Goal: Navigation & Orientation: Find specific page/section

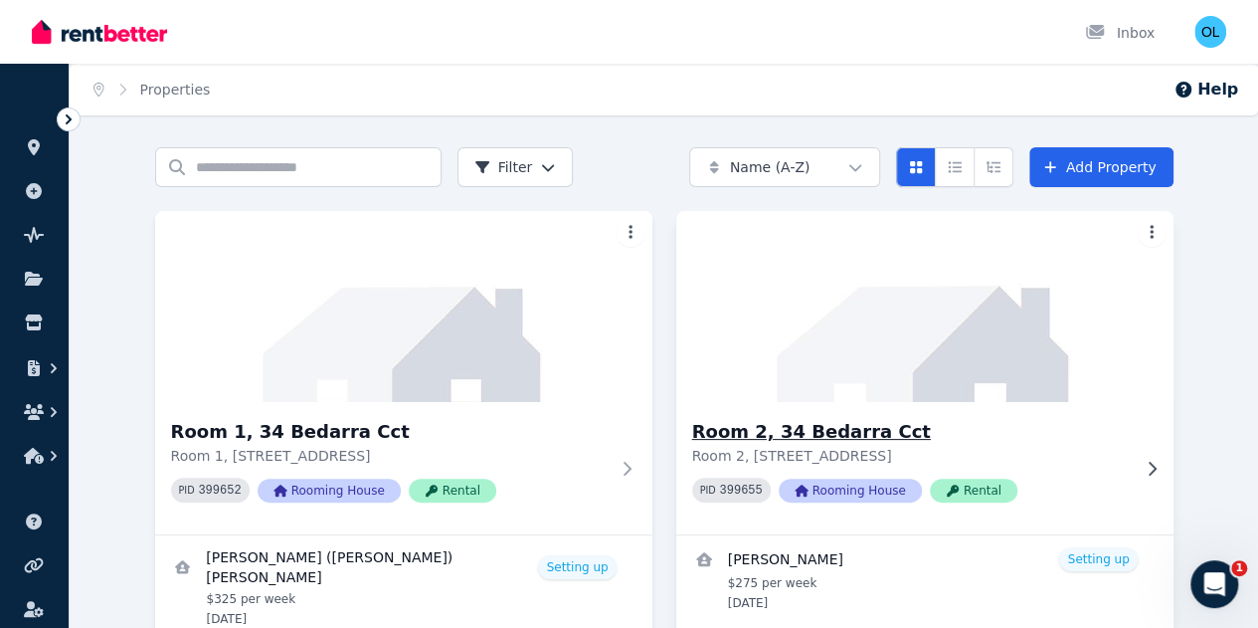
click at [779, 502] on span "Rooming House" at bounding box center [850, 490] width 143 height 24
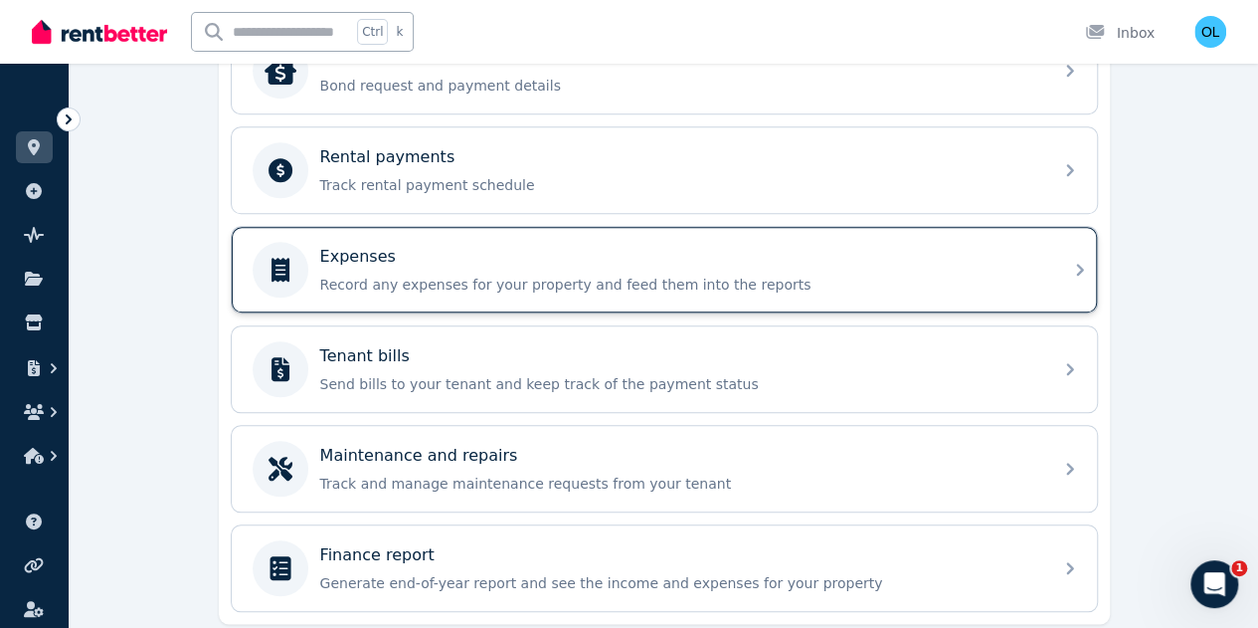
scroll to position [855, 0]
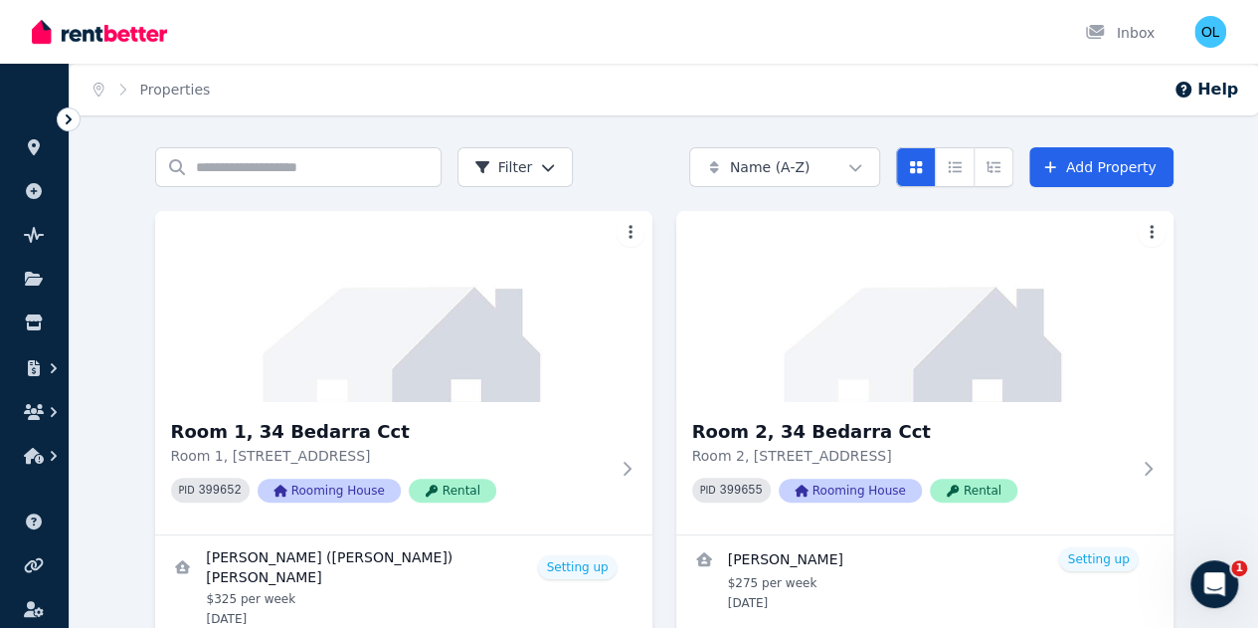
scroll to position [199, 0]
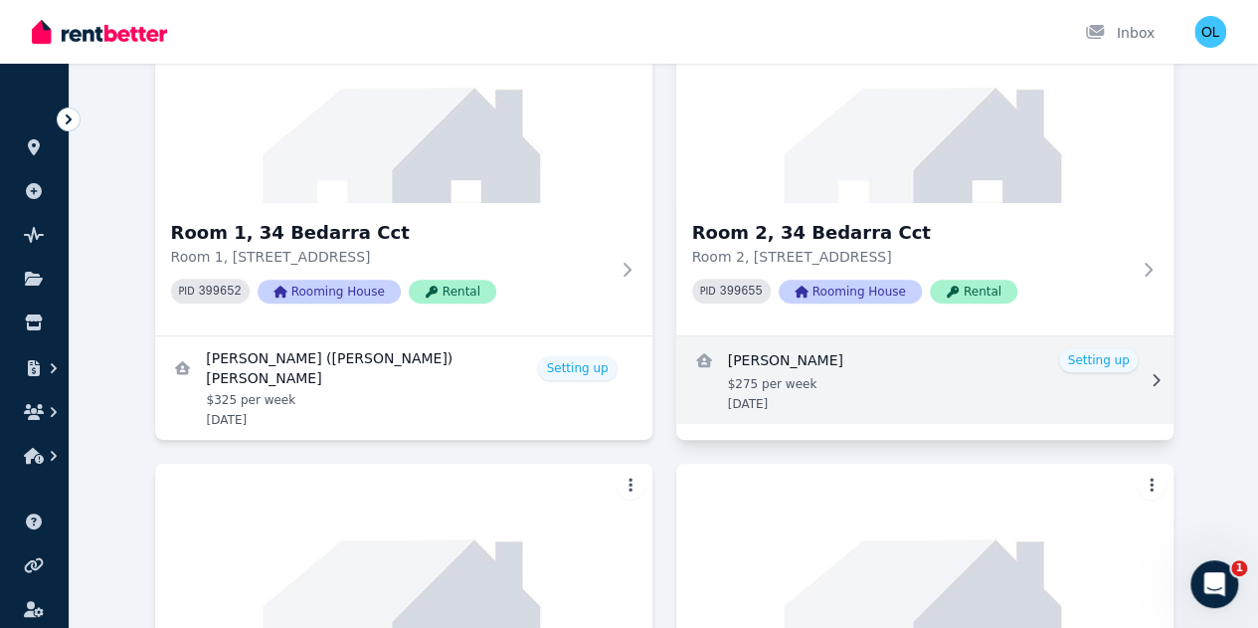
click at [778, 392] on link "View details for Ivy Murphy" at bounding box center [924, 380] width 497 height 88
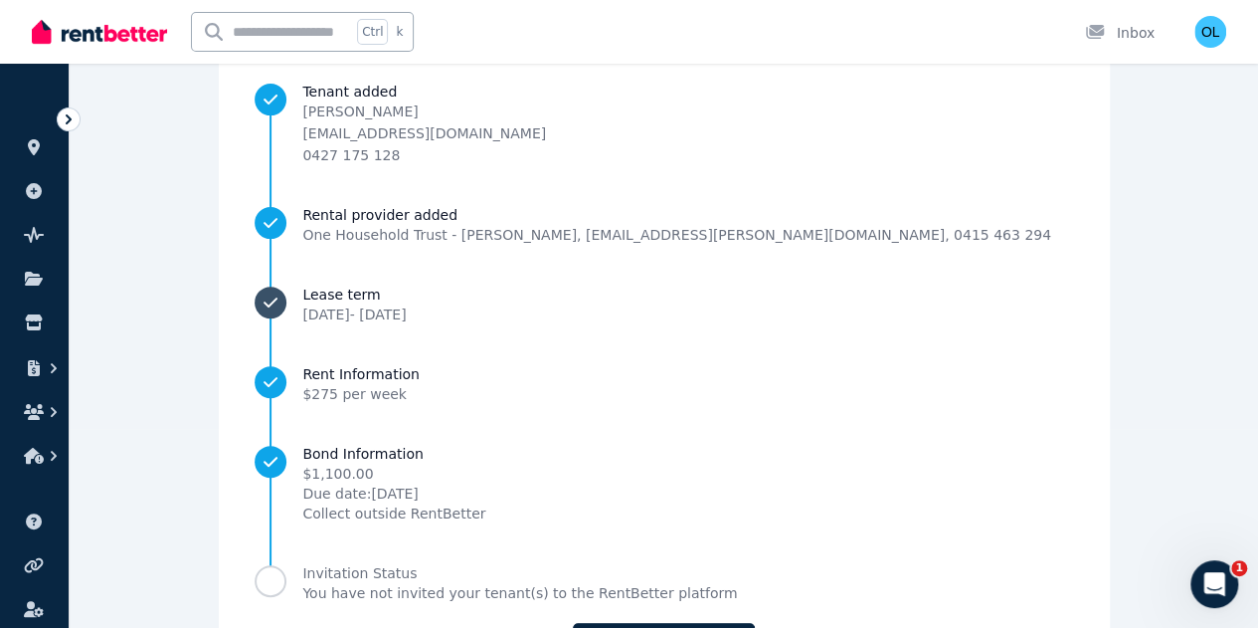
scroll to position [302, 0]
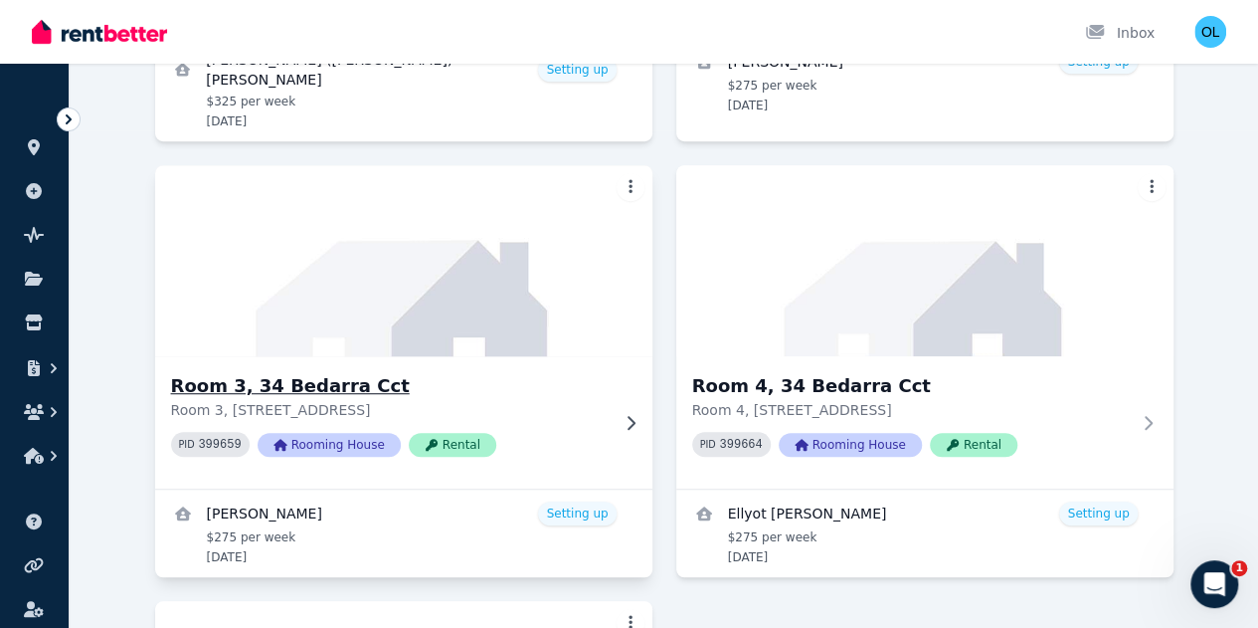
scroll to position [591, 0]
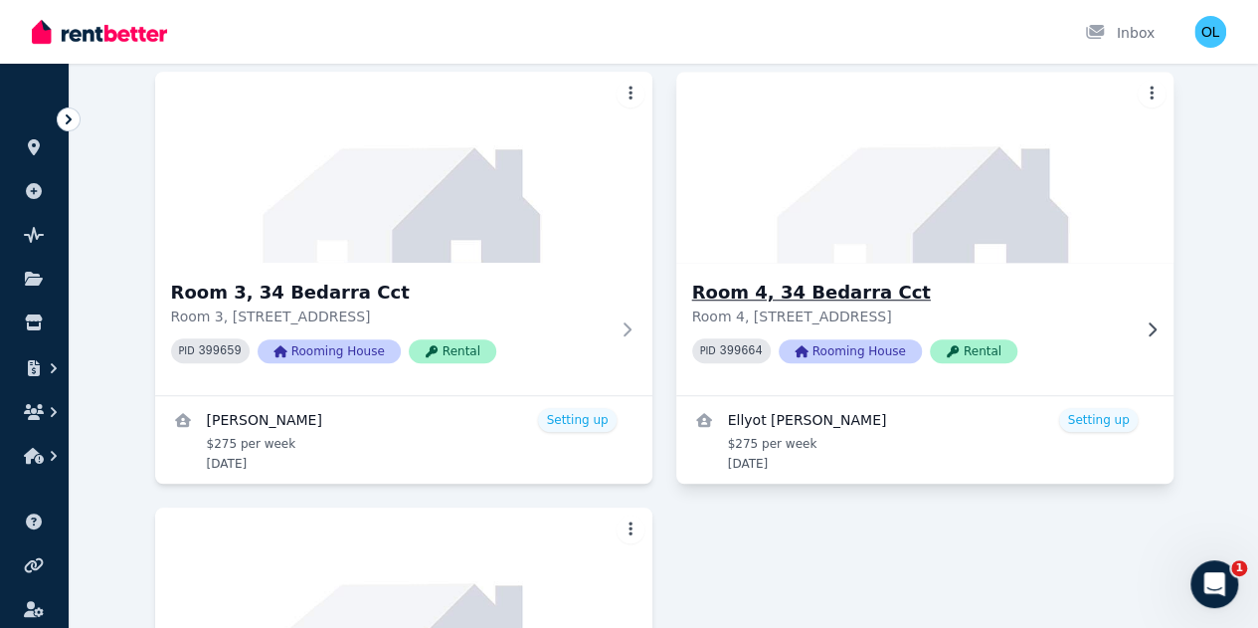
click at [930, 363] on span "Rental" at bounding box center [974, 351] width 88 height 24
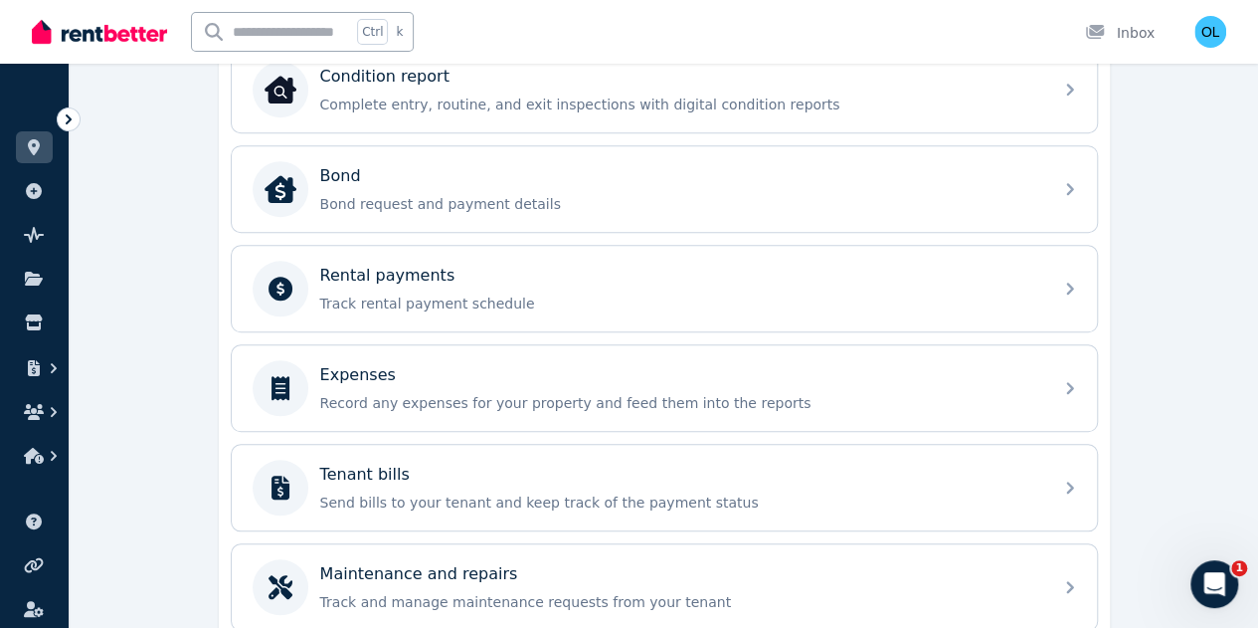
scroll to position [696, 0]
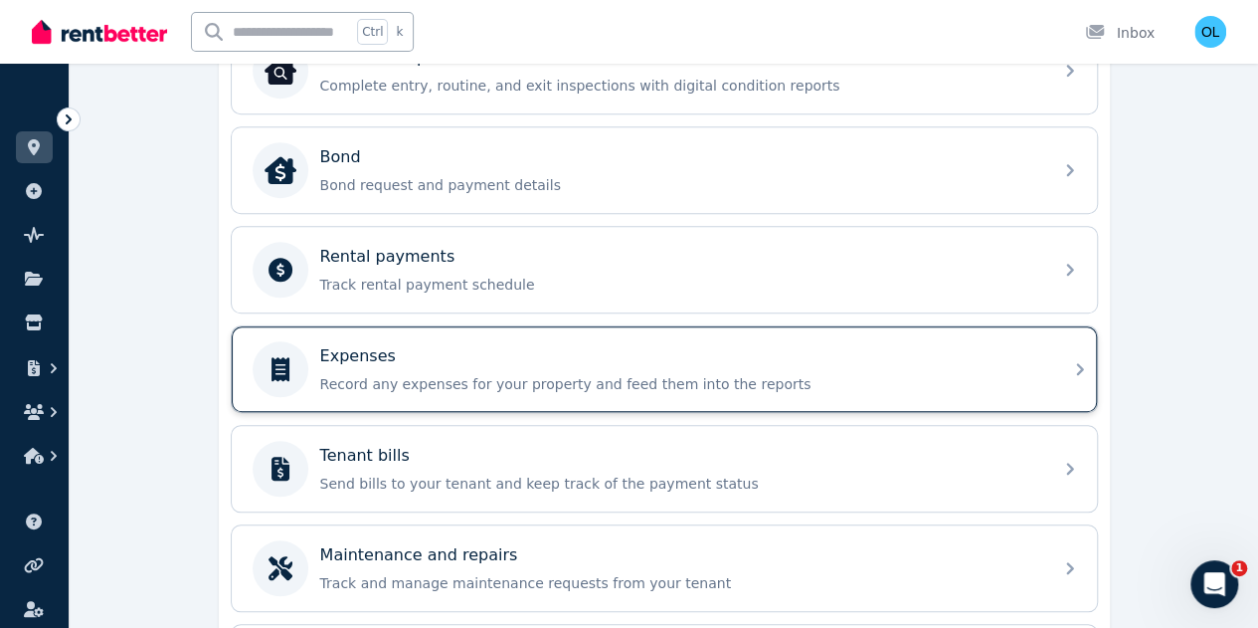
click at [663, 384] on p "Record any expenses for your property and feed them into the reports" at bounding box center [680, 384] width 720 height 20
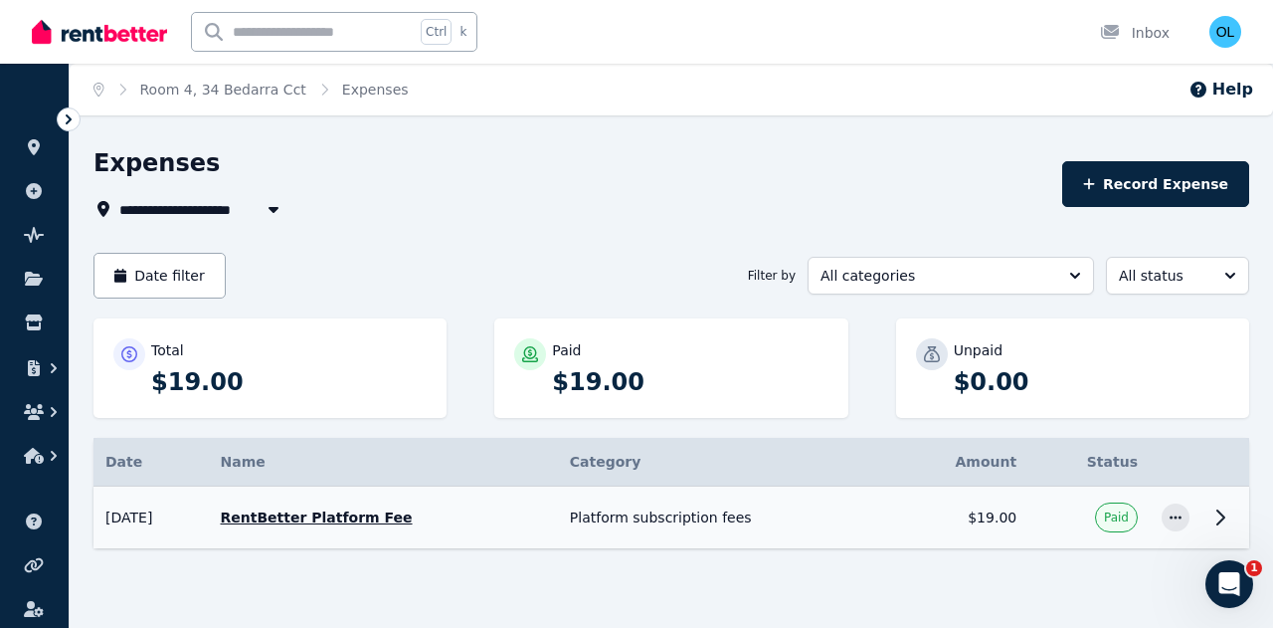
click at [1219, 513] on icon at bounding box center [1220, 517] width 24 height 24
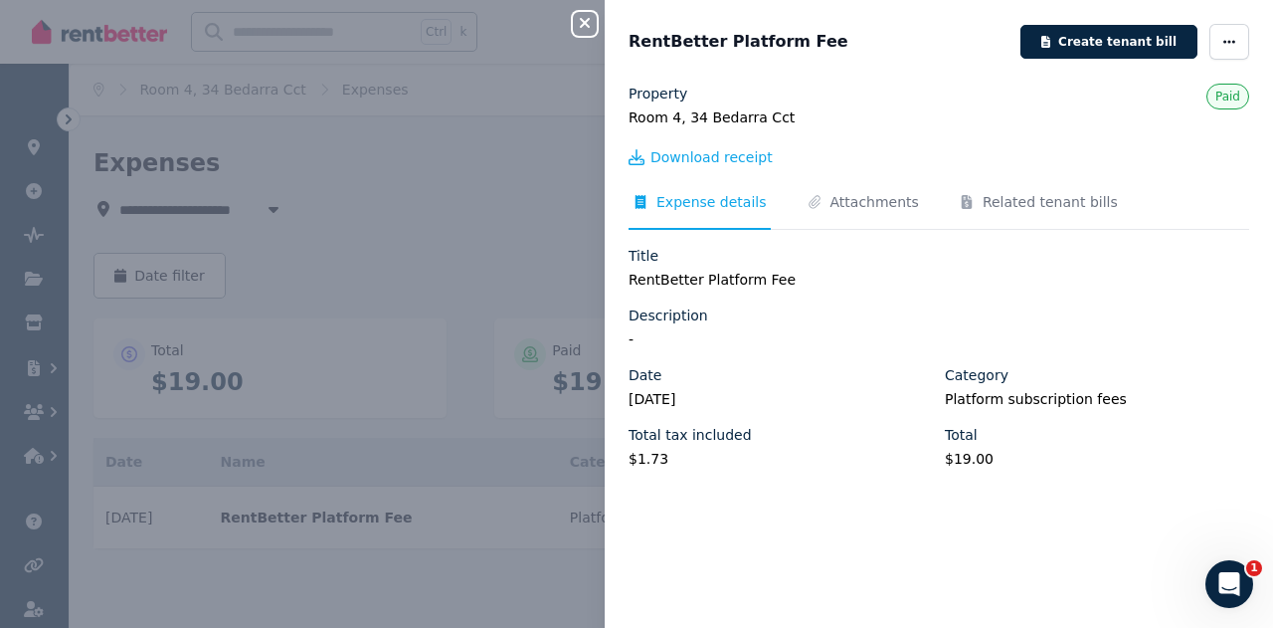
click at [585, 22] on icon "button" at bounding box center [585, 23] width 24 height 16
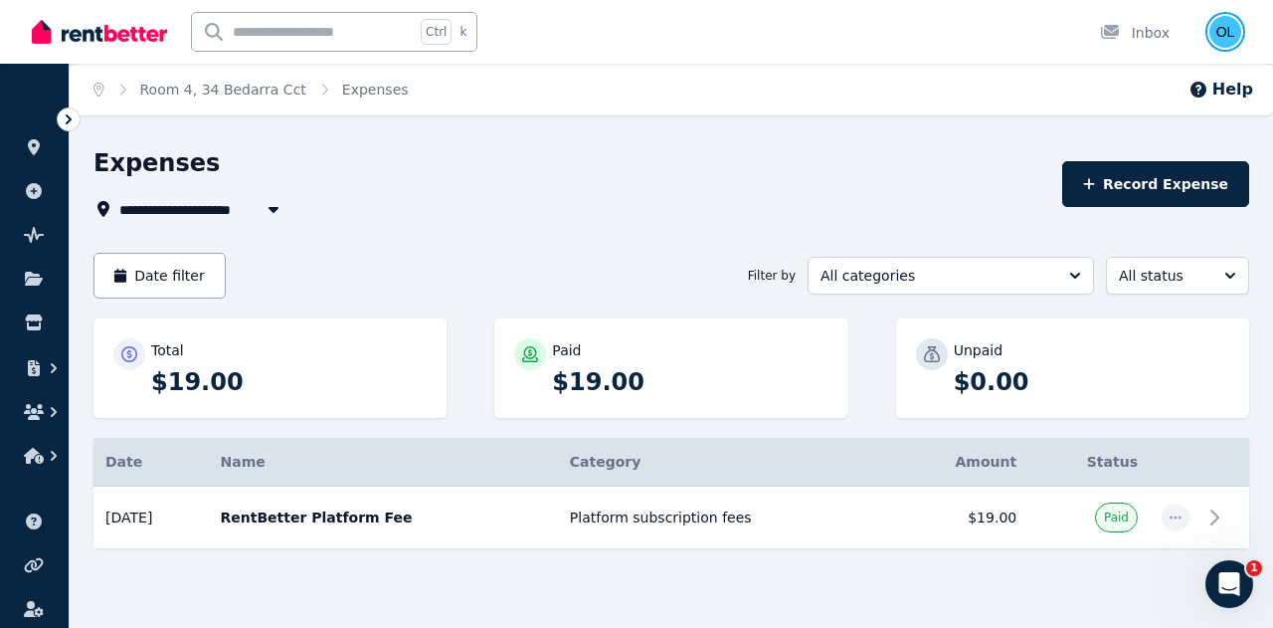
click at [1223, 27] on img "button" at bounding box center [1225, 32] width 32 height 32
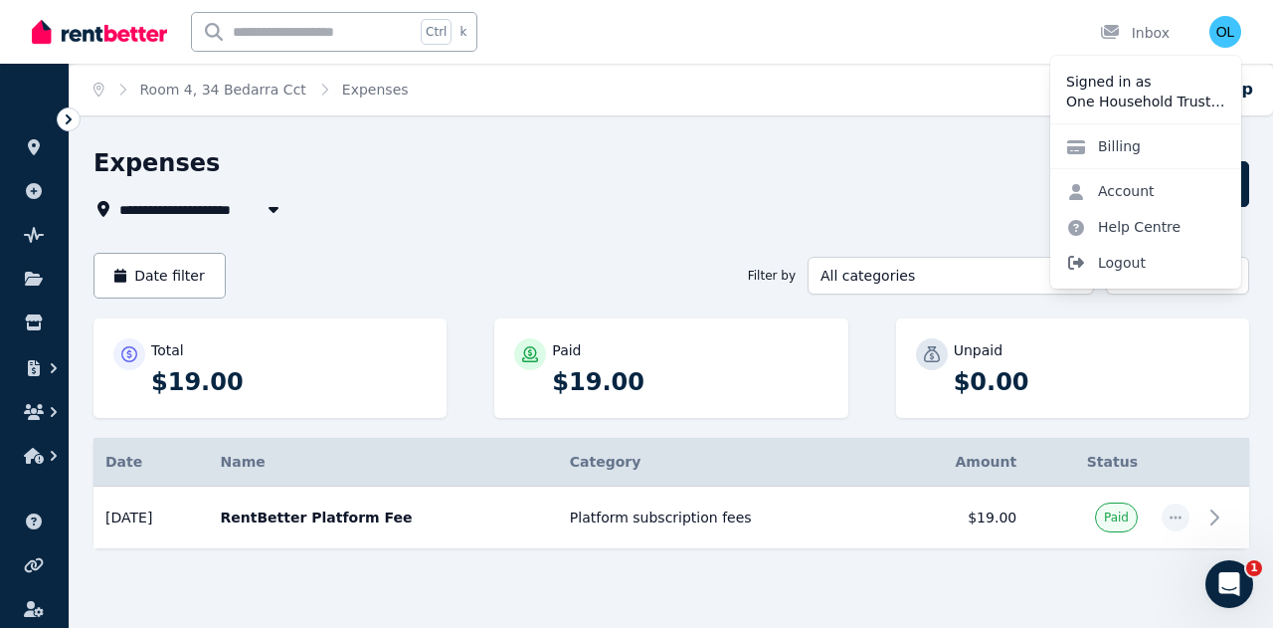
click at [1126, 268] on span "Logout" at bounding box center [1145, 263] width 191 height 36
